Goal: Task Accomplishment & Management: Manage account settings

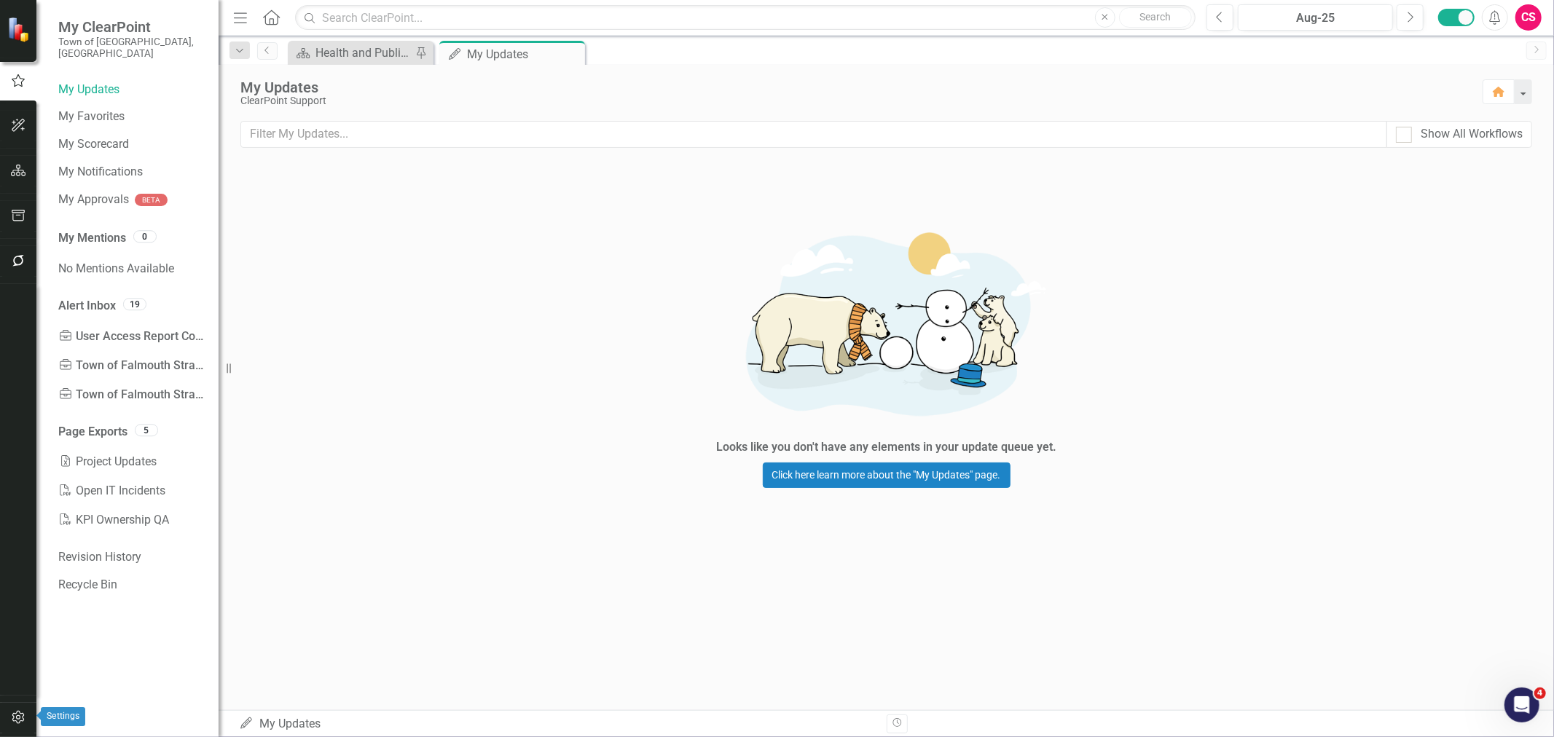
click at [17, 721] on icon "button" at bounding box center [18, 718] width 15 height 12
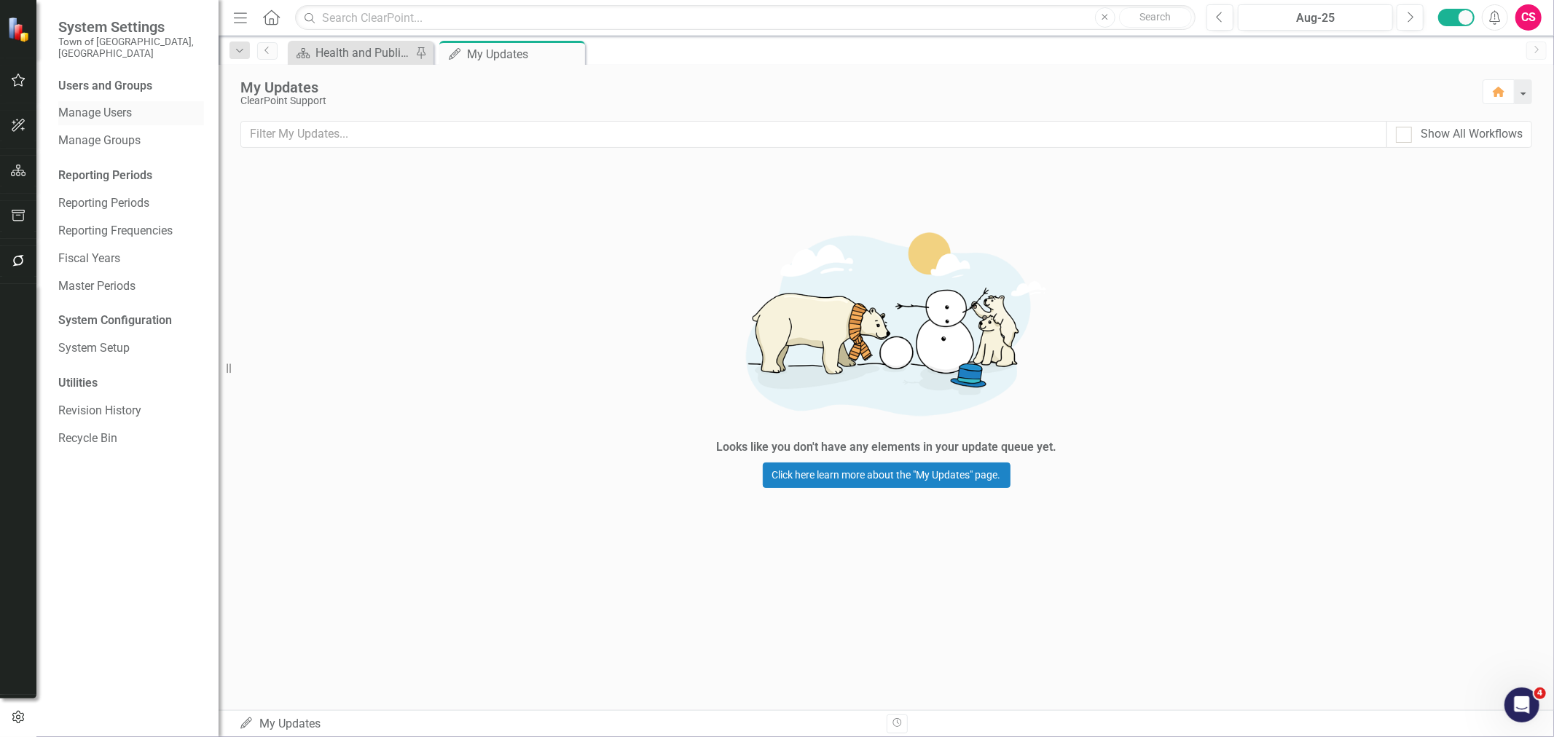
click at [125, 105] on link "Manage Users" at bounding box center [131, 113] width 146 height 17
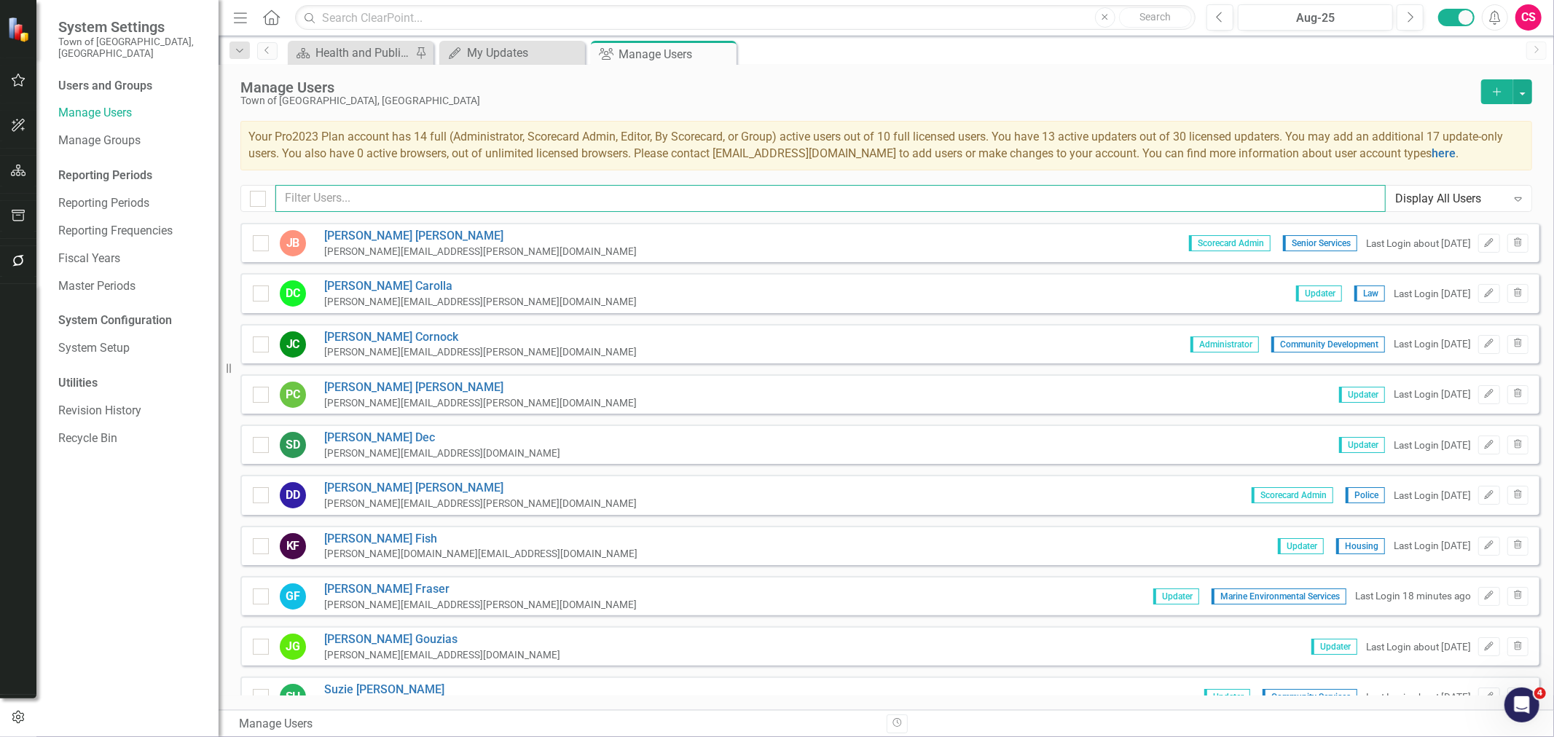
click at [363, 200] on input "text" at bounding box center [830, 198] width 1110 height 27
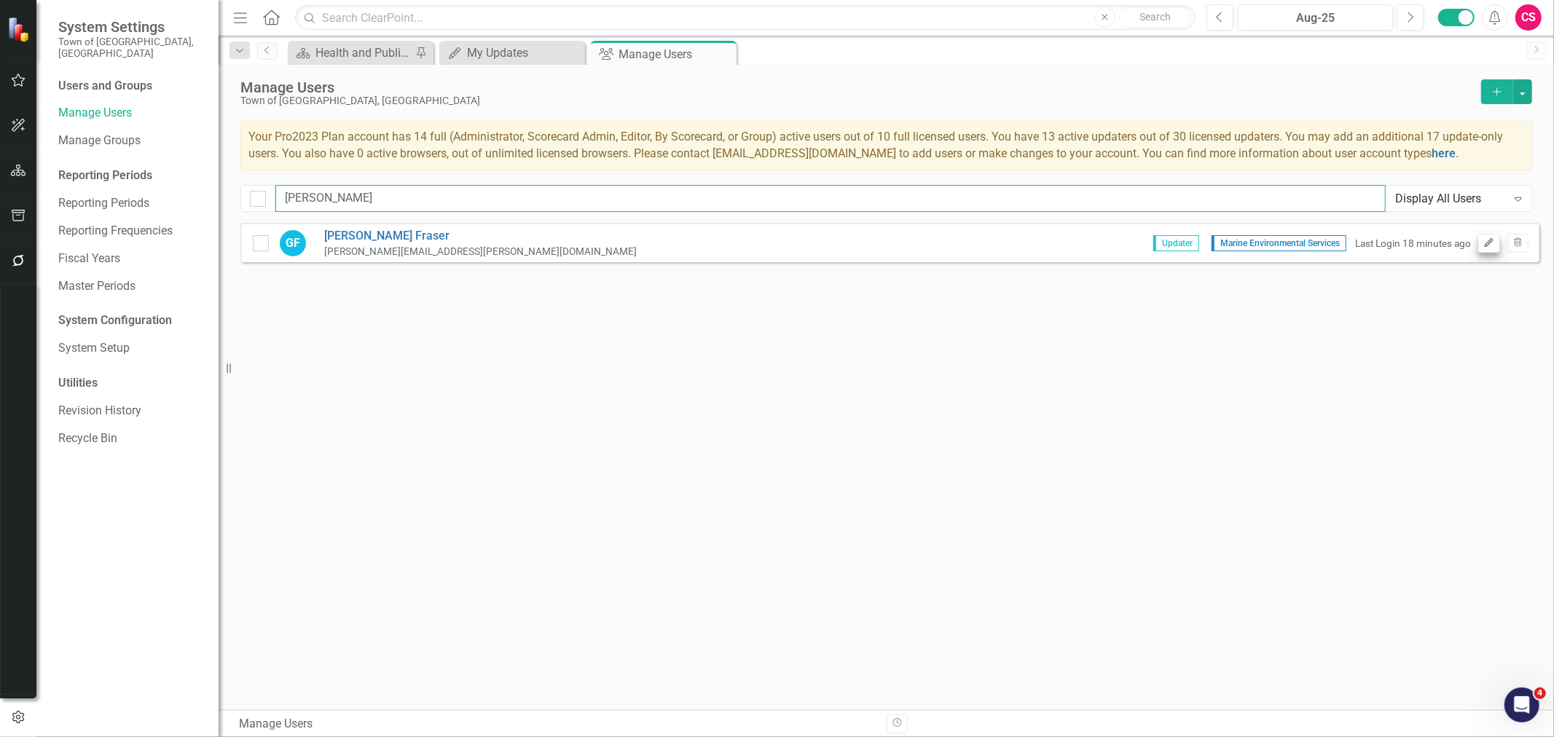
type input "[PERSON_NAME]"
click at [1486, 236] on button "Edit" at bounding box center [1488, 243] width 21 height 19
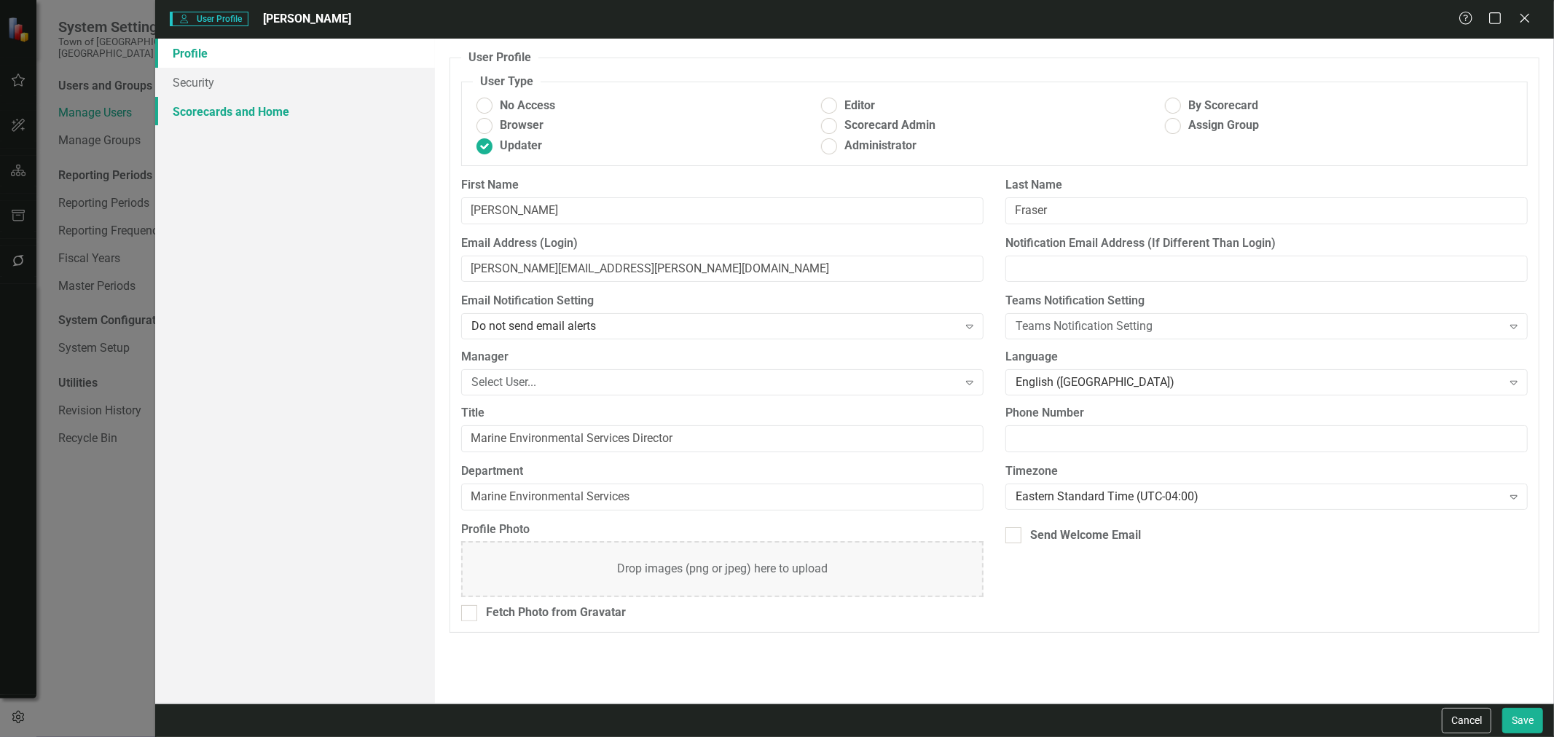
click at [302, 111] on link "Scorecards and Home" at bounding box center [295, 111] width 280 height 29
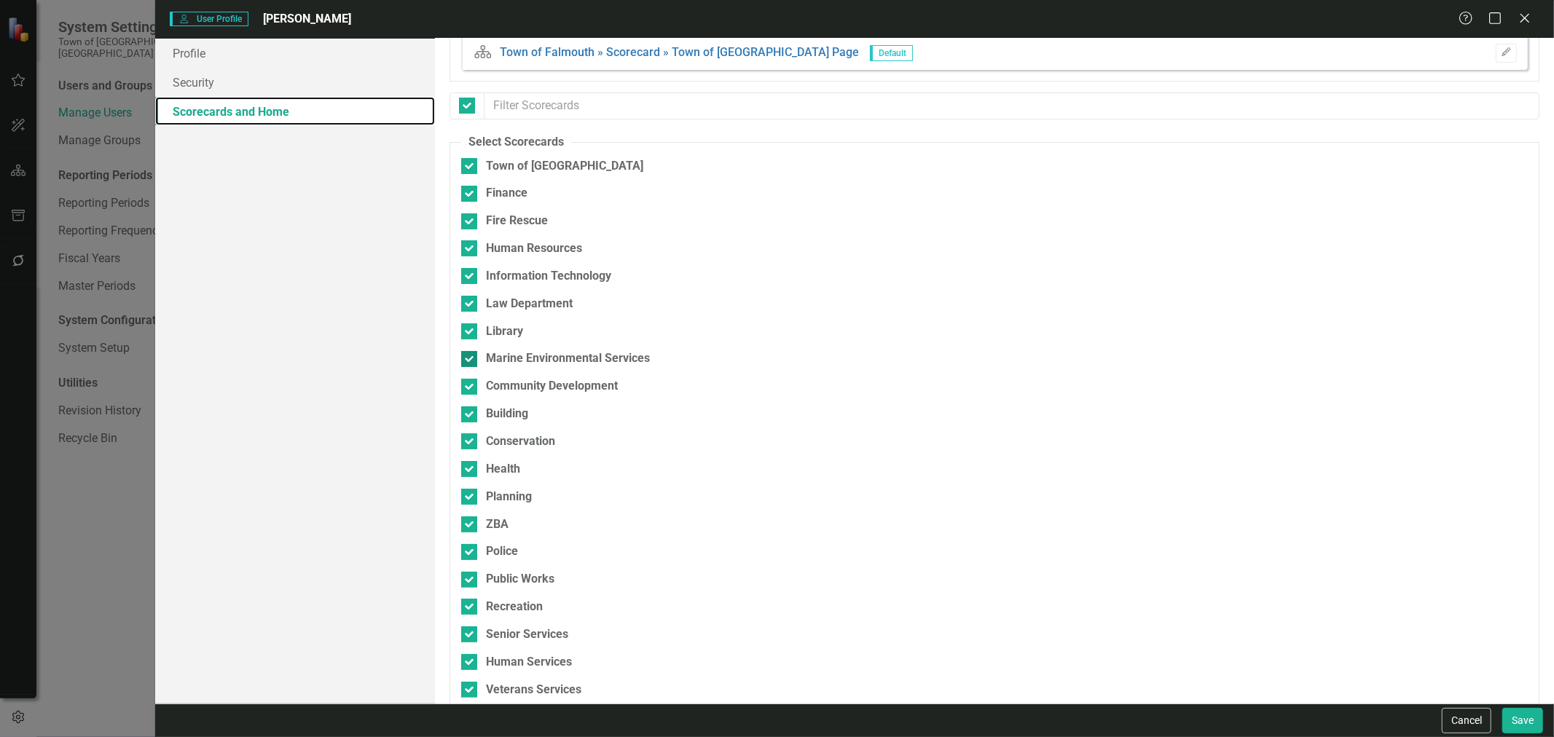
scroll to position [55, 0]
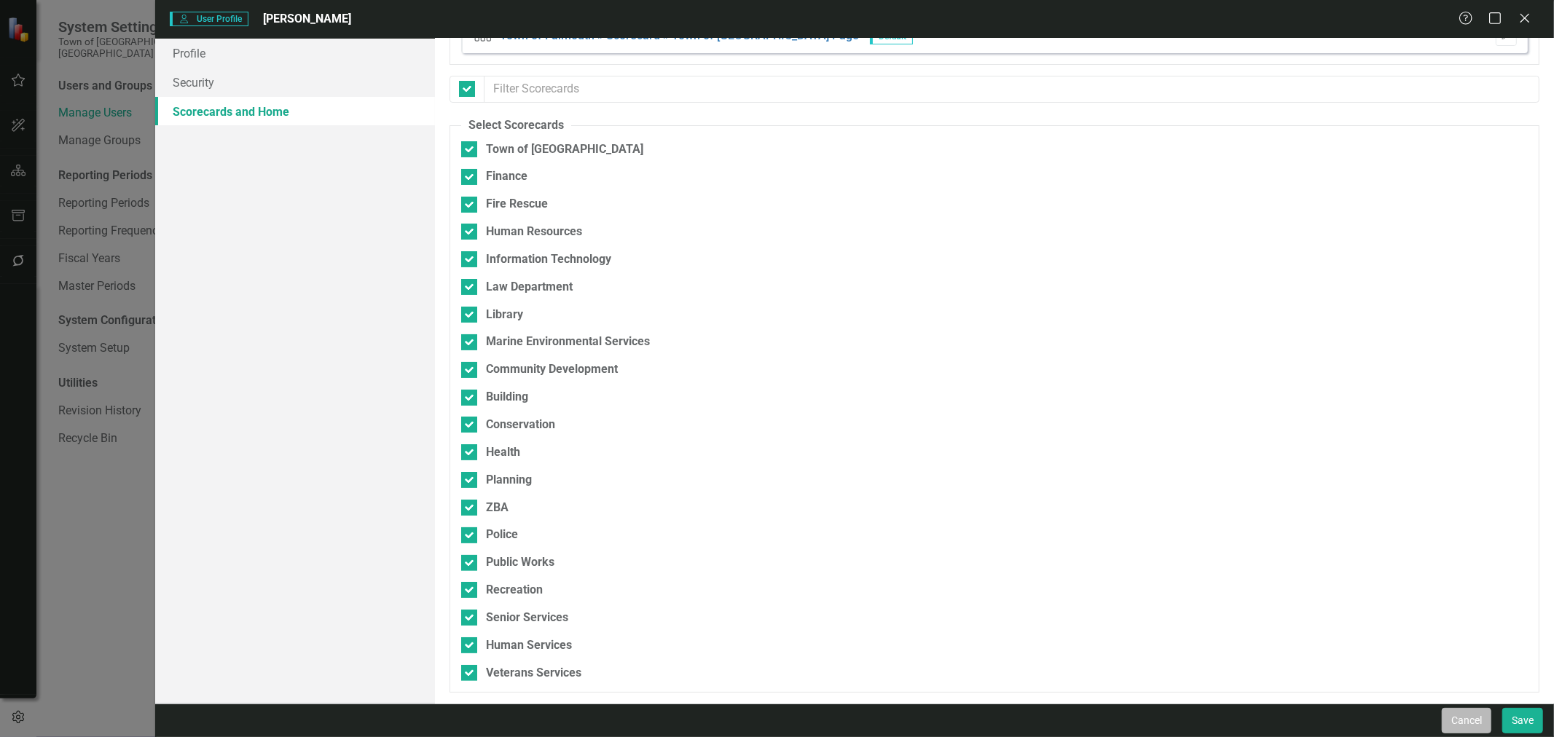
click at [1447, 724] on button "Cancel" at bounding box center [1467, 720] width 50 height 25
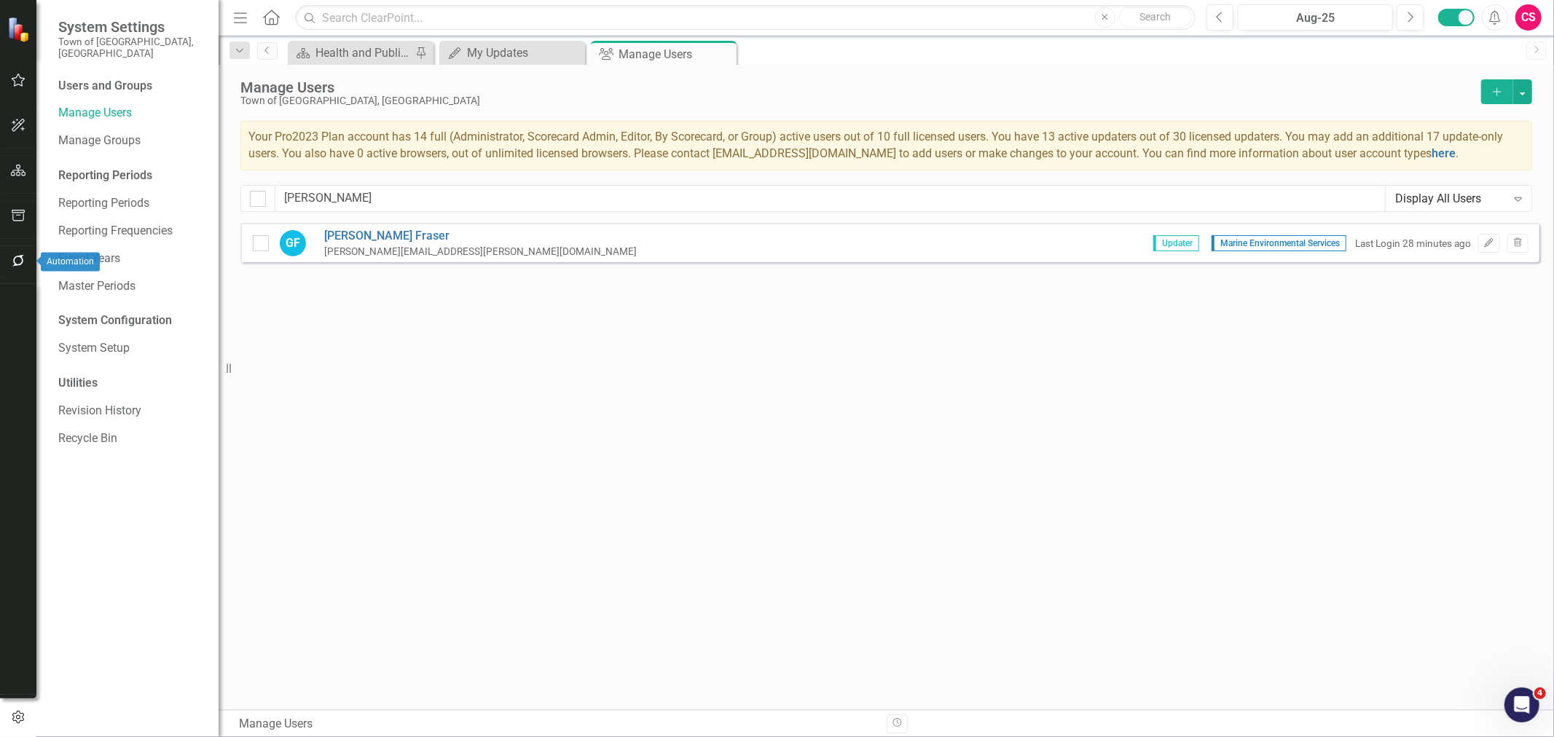
click at [19, 264] on icon "button" at bounding box center [18, 261] width 15 height 12
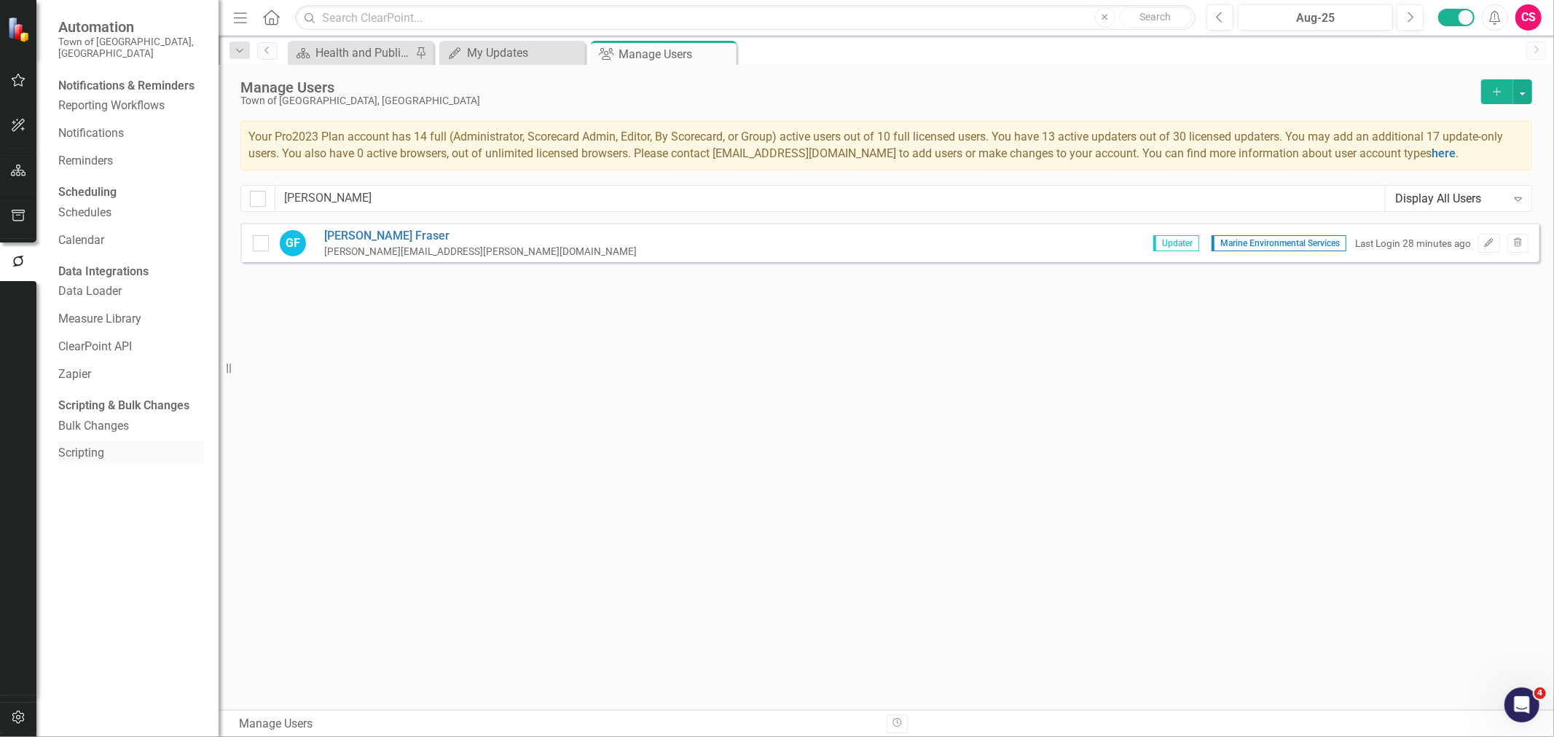
click at [87, 462] on link "Scripting" at bounding box center [131, 453] width 146 height 17
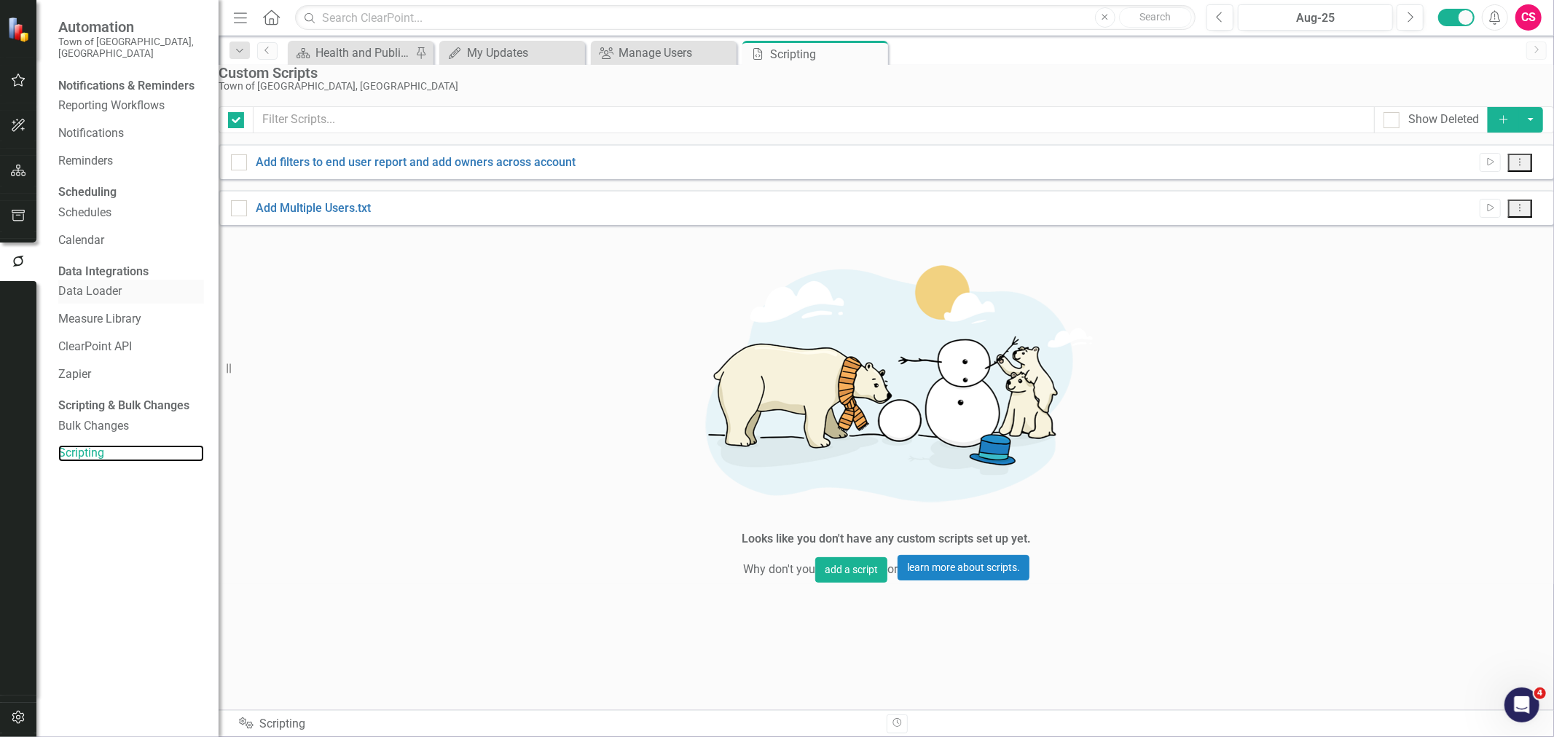
checkbox input "false"
click at [90, 300] on link "Data Loader" at bounding box center [131, 291] width 146 height 17
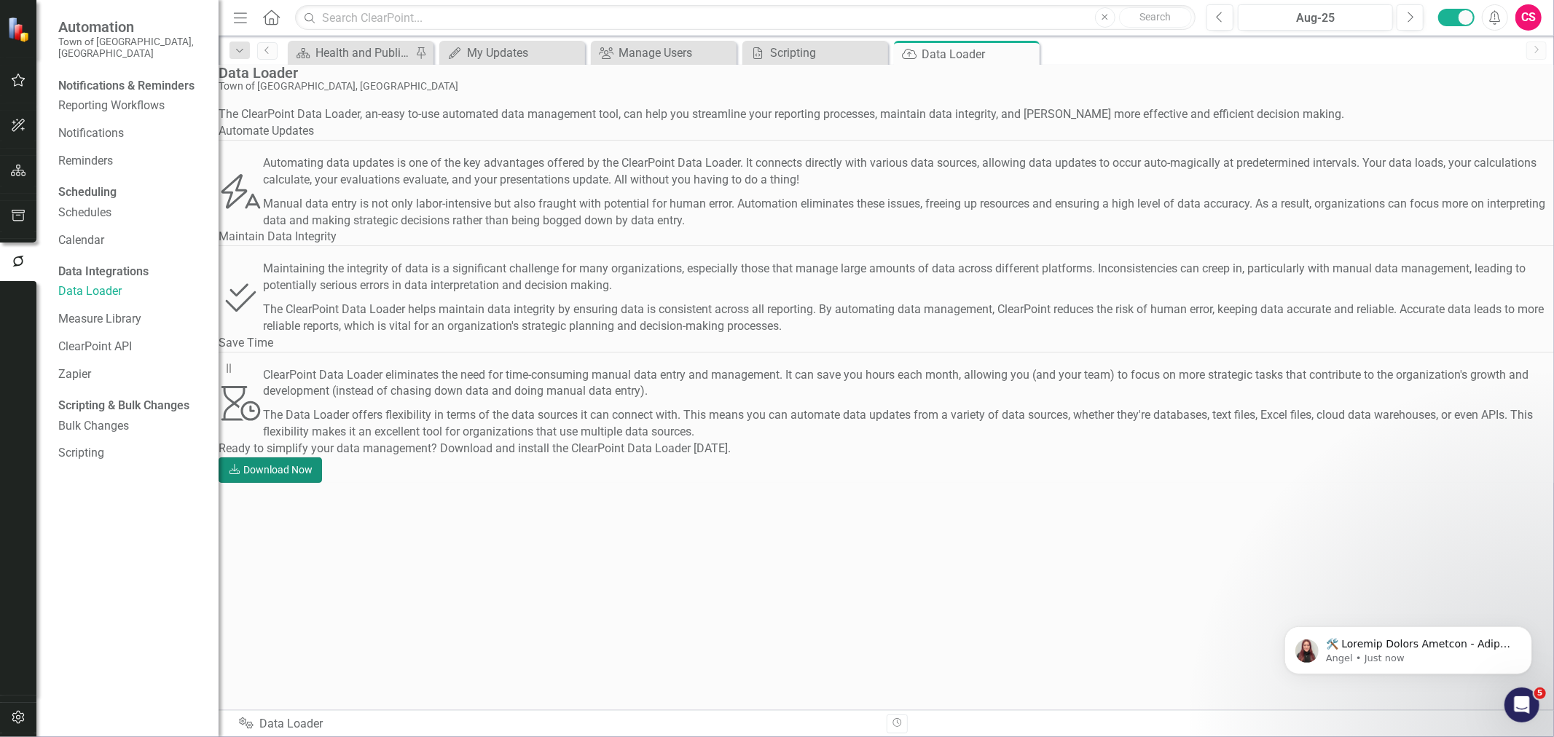
click at [322, 483] on link "Download Download Now" at bounding box center [270, 470] width 103 height 25
